Goal: Information Seeking & Learning: Learn about a topic

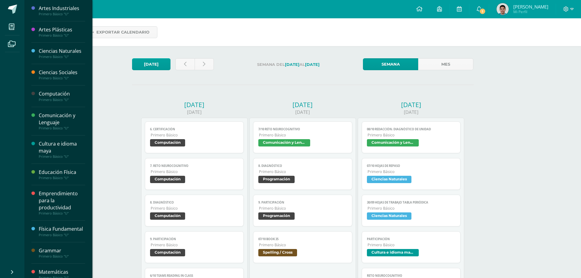
click at [52, 51] on div "Ciencias Naturales" at bounding box center [62, 51] width 46 height 7
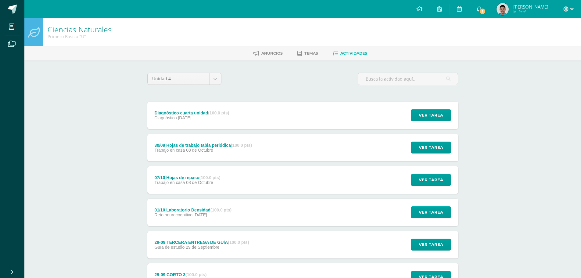
click at [509, 119] on div "Ciencias Naturales Primero Básico "U" Anuncios Temas Actividades Unidad 4 Unida…" at bounding box center [302, 238] width 556 height 440
click at [481, 10] on icon at bounding box center [478, 8] width 5 height 5
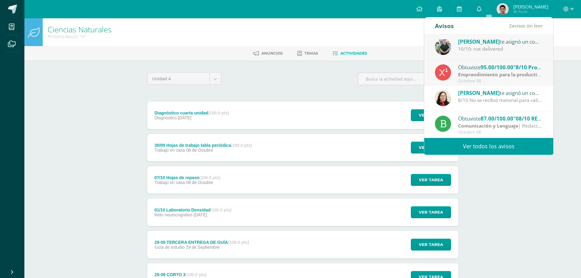
drag, startPoint x: 507, startPoint y: 155, endPoint x: 506, endPoint y: 149, distance: 5.6
click at [507, 155] on body "Mis cursos Archivos Cerrar panel Artes Industriales Primero Básico "U" Artes Pl…" at bounding box center [290, 229] width 581 height 458
click at [505, 146] on link "Ver todos los avisos" at bounding box center [488, 146] width 129 height 17
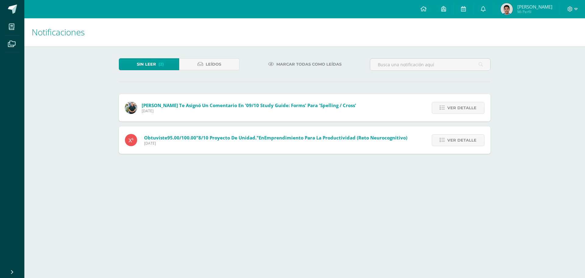
click at [306, 69] on span "Marcar todas como leídas" at bounding box center [308, 64] width 65 height 11
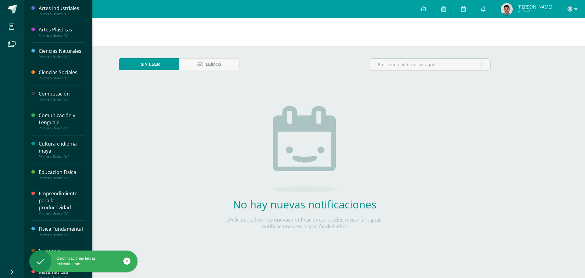
click at [9, 27] on span at bounding box center [12, 27] width 14 height 14
click at [45, 60] on div "Ciencias Naturales Primero Básico "U"" at bounding box center [58, 53] width 54 height 21
click at [54, 56] on div "Primero Básico "U"" at bounding box center [62, 57] width 46 height 4
click at [54, 53] on div "Ciencias Naturales" at bounding box center [62, 51] width 46 height 7
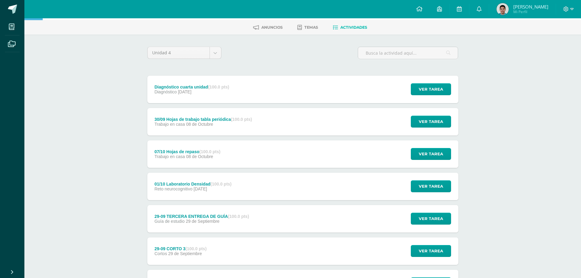
scroll to position [61, 0]
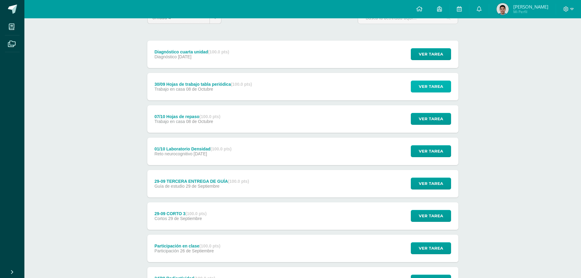
click at [438, 86] on span "Ver tarea" at bounding box center [430, 86] width 24 height 11
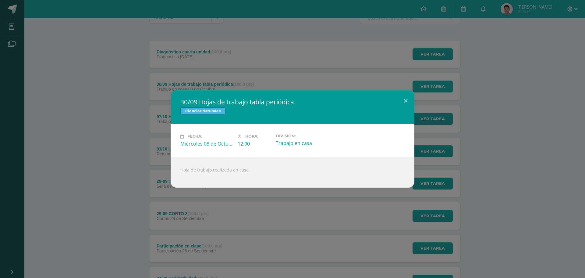
click at [438, 86] on div "30/09 Hojas de trabajo tabla periódica Ciencias Naturales Fecha: [DATE] Hora: 1…" at bounding box center [292, 139] width 585 height 278
